Goal: Task Accomplishment & Management: Complete application form

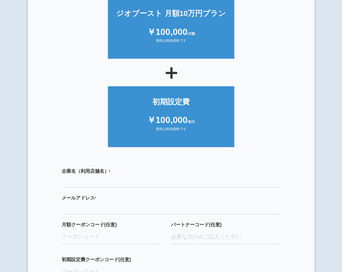
scroll to position [70, 0]
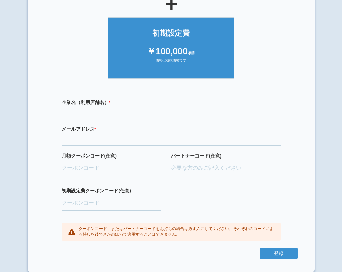
scroll to position [137, 0]
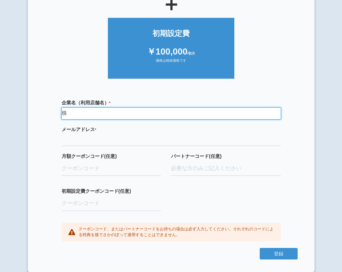
type input "か"
type input "saúde [PERSON_NAME]店"
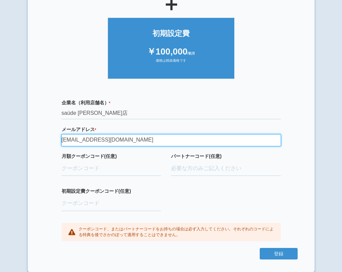
type input "[EMAIL_ADDRESS][DOMAIN_NAME]"
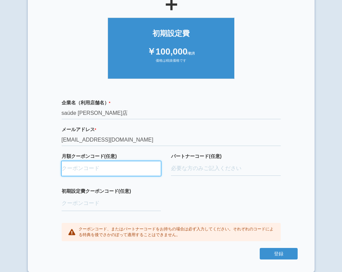
click at [73, 170] on input "月額クーポンコード(任意)" at bounding box center [112, 168] width 100 height 15
click at [118, 168] on input "月額クーポンコード(任意)" at bounding box center [112, 168] width 100 height 15
paste input "ifENW5rd"
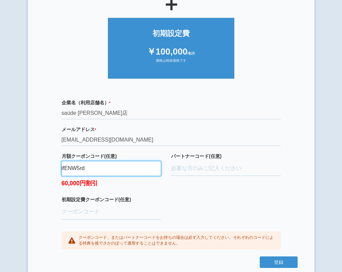
type input "ifENW5rd"
click at [101, 202] on label "初期設定費クーポンコード(任意)" at bounding box center [112, 199] width 100 height 7
click at [101, 205] on input "初期設定費クーポンコード(任意)" at bounding box center [112, 212] width 100 height 15
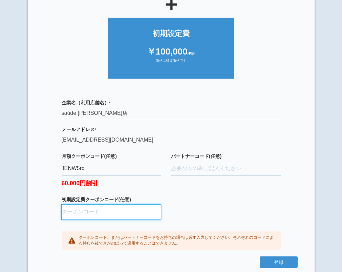
paste input "aBAaXUlM"
type input "aBAaXUlM"
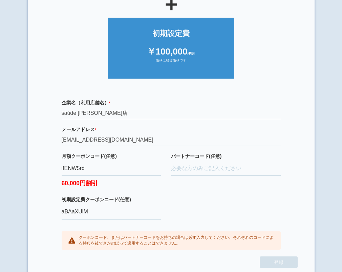
click at [177, 208] on div "企業名（利用店舗名） * 必須項目です saúde [PERSON_NAME]店 メールアドレス * 必須項目です 正しいメールアドレスを入力してください […" at bounding box center [171, 174] width 253 height 164
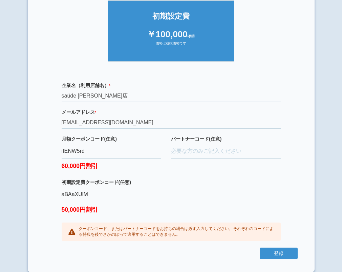
scroll to position [154, 0]
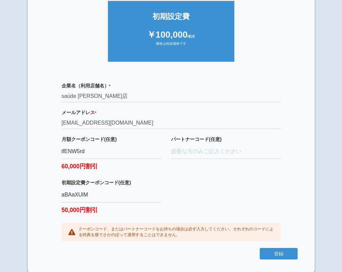
click at [284, 254] on button "登録" at bounding box center [279, 254] width 38 height 12
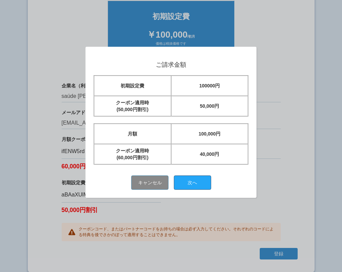
click at [197, 182] on button "次へ" at bounding box center [192, 182] width 37 height 14
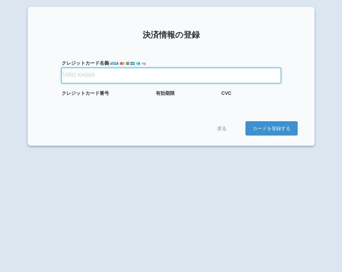
click at [133, 78] on input "クレジット カード名義" at bounding box center [171, 75] width 219 height 15
click at [88, 81] on input "クレジット カード名義" at bounding box center [171, 75] width 219 height 15
type input "k"
type input "K"
type input "KABUSHIKIGAISYA TOMORROWATER"
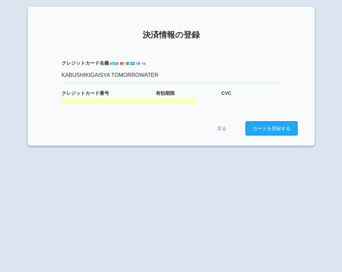
click at [274, 130] on button "カードを登録する" at bounding box center [272, 128] width 52 height 14
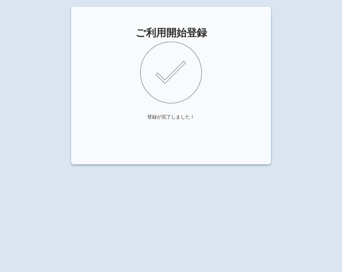
click at [174, 100] on img at bounding box center [171, 73] width 62 height 62
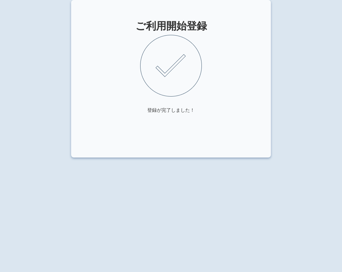
scroll to position [7, 0]
